Goal: Task Accomplishment & Management: Use online tool/utility

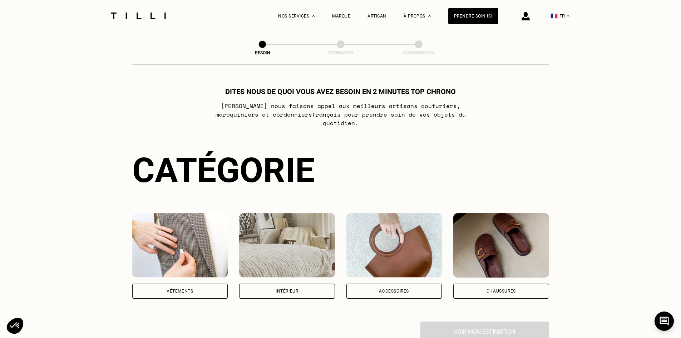
click at [407, 283] on div "Accessoires" at bounding box center [394, 290] width 96 height 15
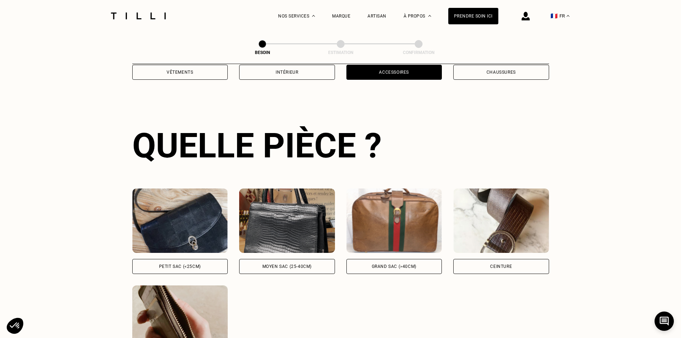
scroll to position [234, 0]
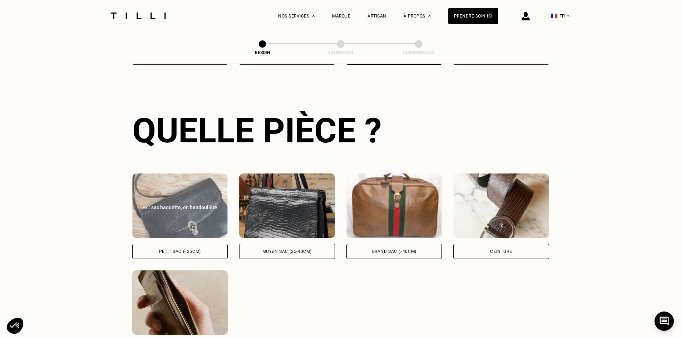
click at [205, 244] on div "Petit sac (<25cm)" at bounding box center [180, 251] width 96 height 15
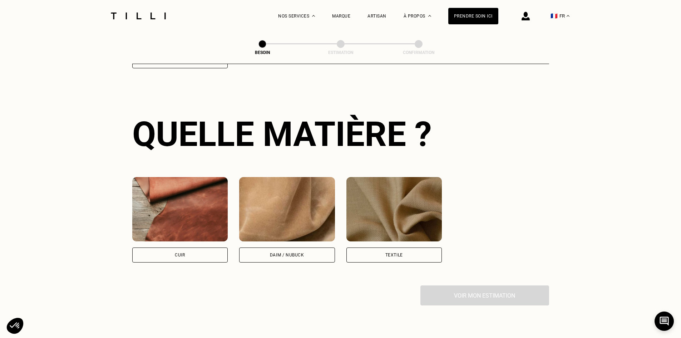
scroll to position [526, 0]
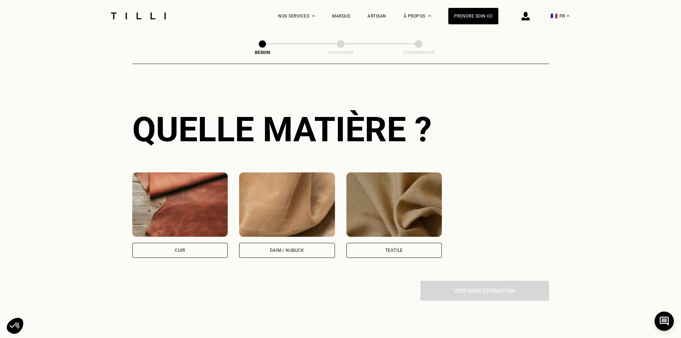
click at [171, 253] on div "Quelle matière ? Cuir Daim / Nubuck Textile" at bounding box center [340, 183] width 417 height 194
click at [176, 248] on div "Cuir" at bounding box center [180, 250] width 10 height 4
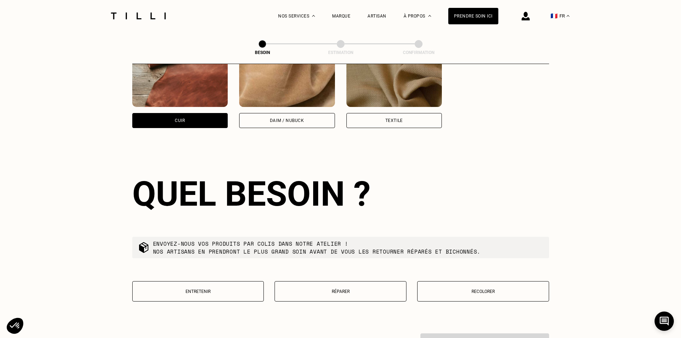
scroll to position [720, 0]
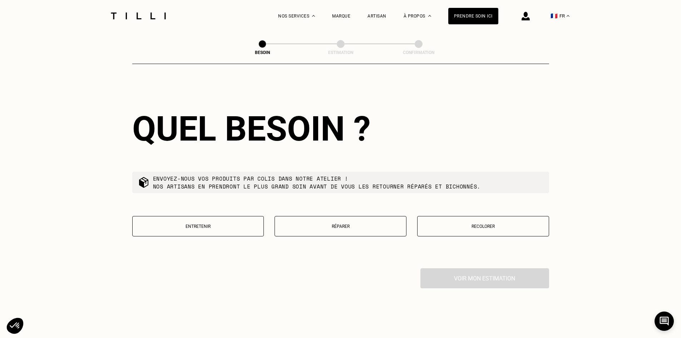
click at [325, 224] on p "Réparer" at bounding box center [340, 226] width 124 height 5
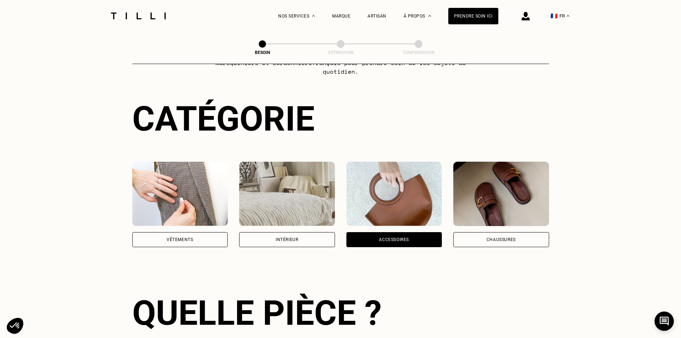
scroll to position [0, 0]
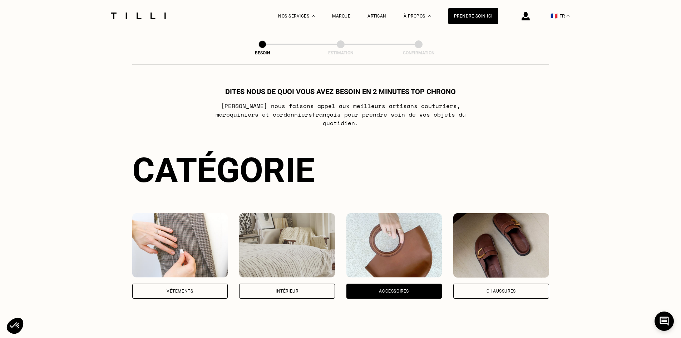
click at [125, 17] on img at bounding box center [138, 16] width 60 height 7
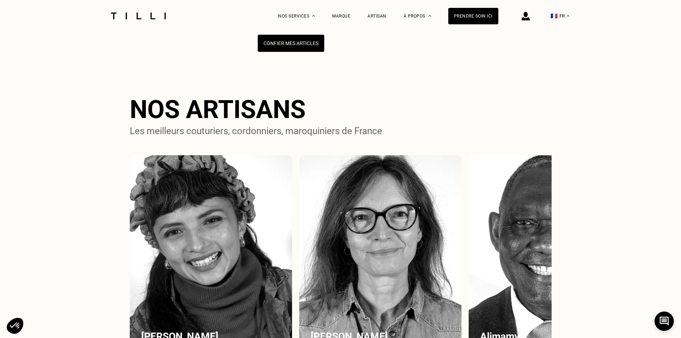
scroll to position [608, 0]
